Goal: Transaction & Acquisition: Purchase product/service

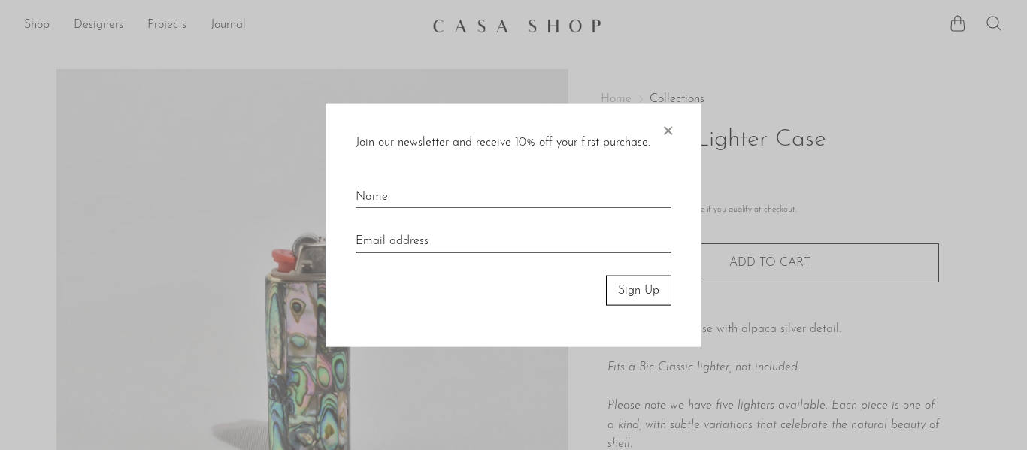
click at [671, 125] on span "×" at bounding box center [667, 127] width 15 height 48
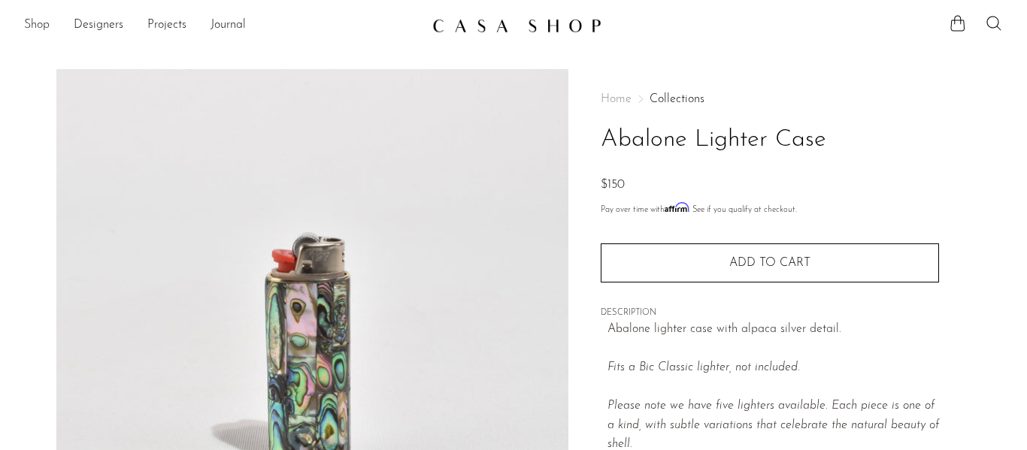
click at [38, 28] on link "Shop" at bounding box center [37, 26] width 26 height 20
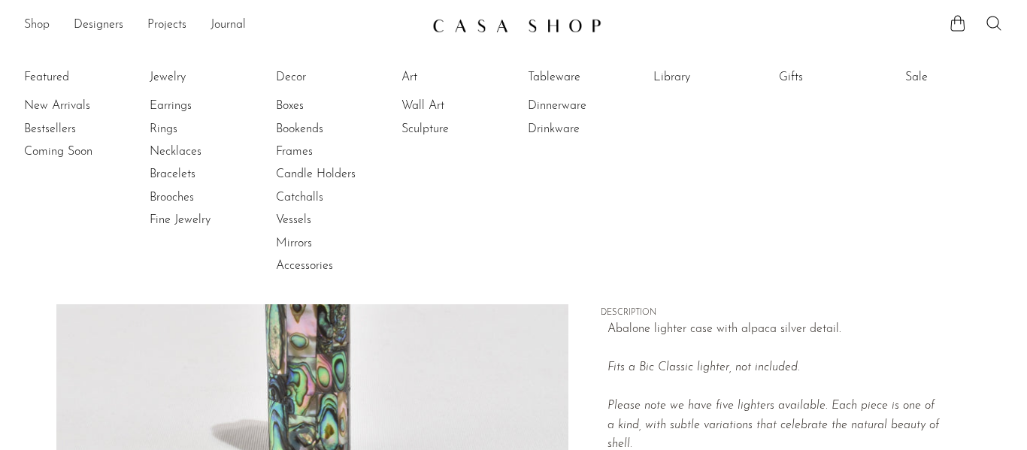
click at [33, 25] on link "Shop" at bounding box center [37, 26] width 26 height 20
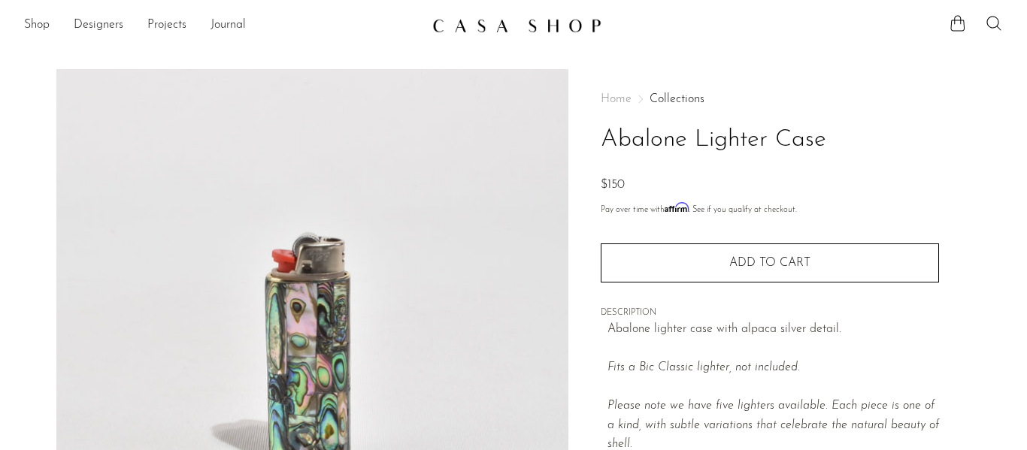
click at [474, 31] on img at bounding box center [516, 25] width 169 height 15
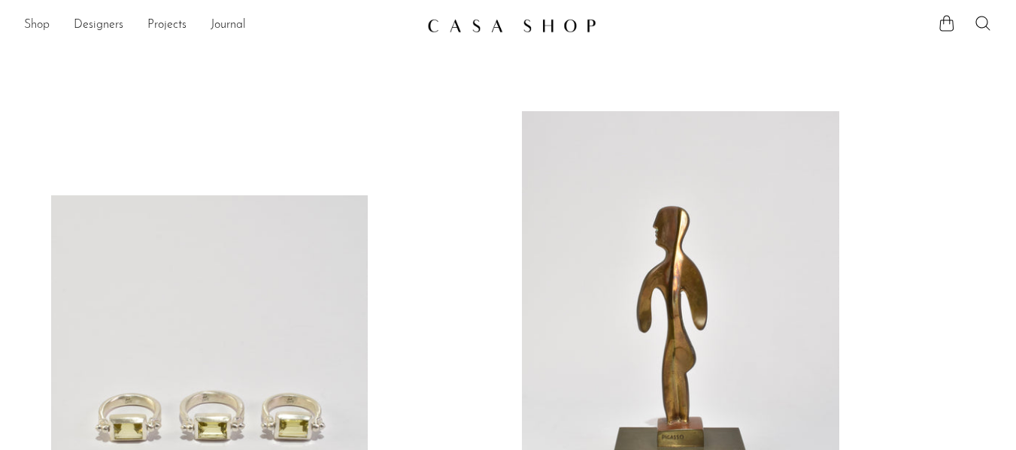
click at [35, 17] on link "Shop" at bounding box center [37, 26] width 26 height 20
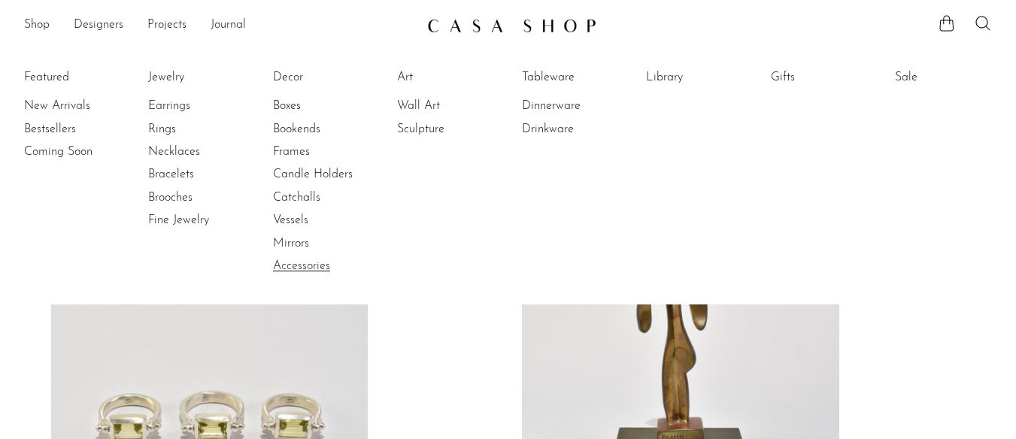
click at [316, 267] on link "Accessories" at bounding box center [329, 266] width 113 height 17
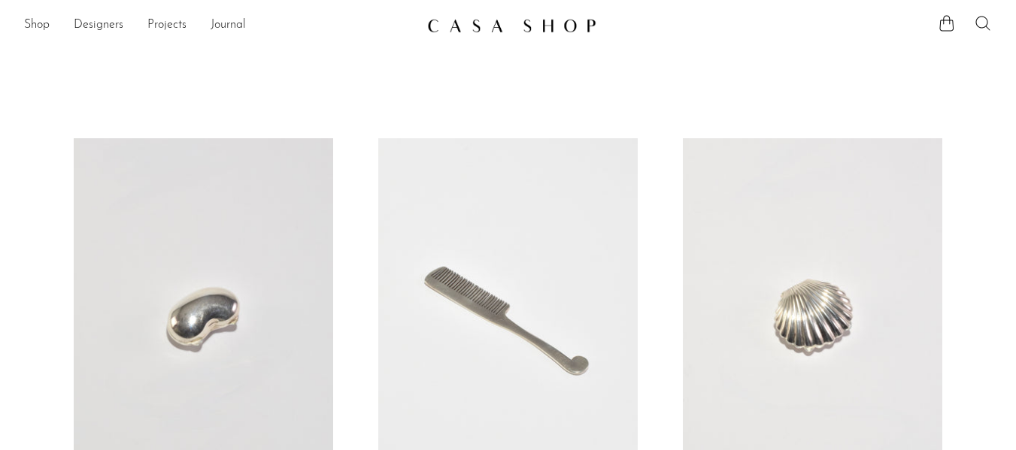
click at [982, 20] on icon at bounding box center [982, 23] width 18 height 18
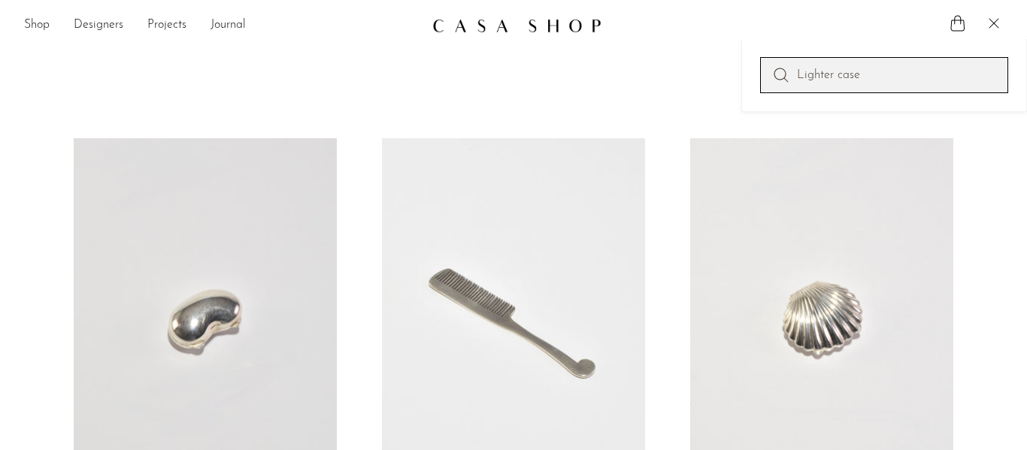
type input "Lighter case"
